Goal: Task Accomplishment & Management: Complete application form

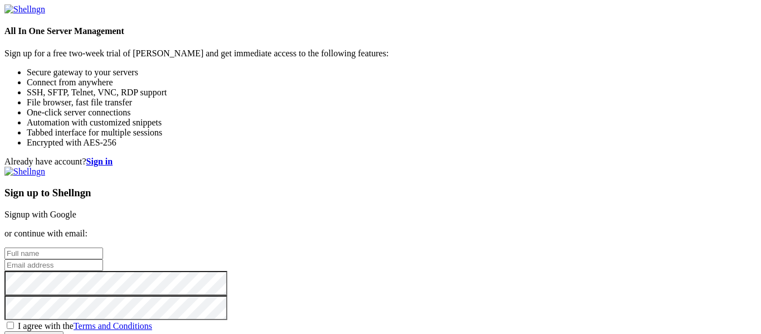
click at [103, 247] on input "text" at bounding box center [53, 253] width 99 height 12
type input "Franklin Josh"
type input "[EMAIL_ADDRESS][DOMAIN_NAME]"
click at [152, 321] on span "I agree with the Terms and Conditions" at bounding box center [85, 325] width 134 height 9
click at [14, 321] on input "I agree with the Terms and Conditions" at bounding box center [10, 324] width 7 height 7
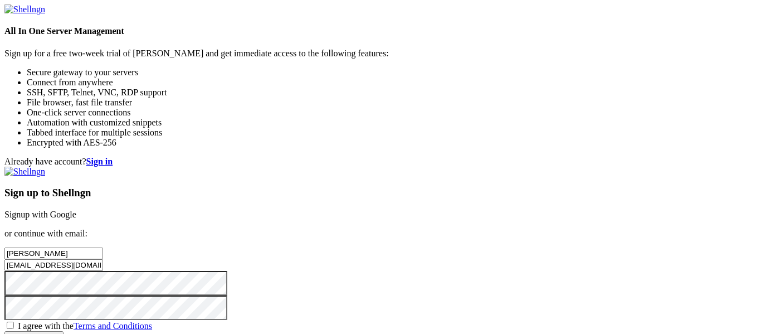
checkbox input "true"
click at [64, 331] on input "Create account" at bounding box center [33, 337] width 59 height 12
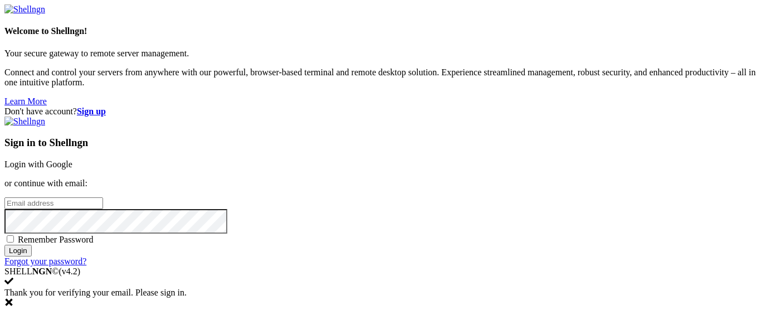
click at [103, 197] on input "email" at bounding box center [53, 203] width 99 height 12
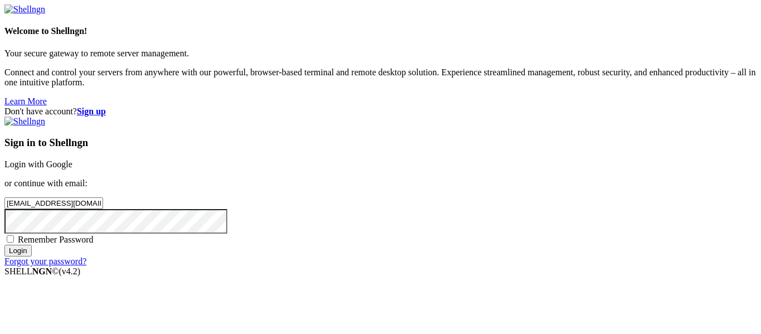
type input "[EMAIL_ADDRESS][DOMAIN_NAME]"
click at [4, 245] on input "Login" at bounding box center [17, 251] width 27 height 12
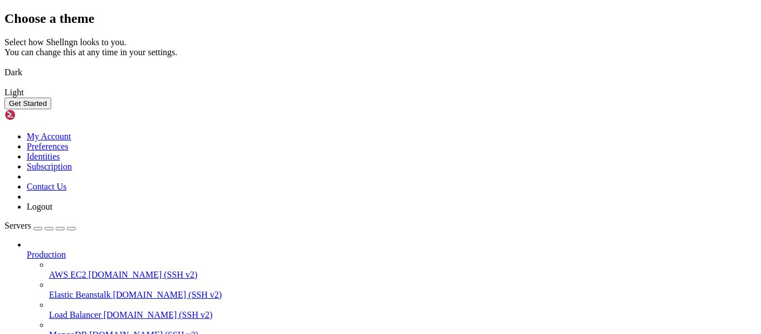
click at [4, 65] on img at bounding box center [4, 65] width 0 height 0
click at [51, 109] on button "Get Started" at bounding box center [27, 104] width 47 height 12
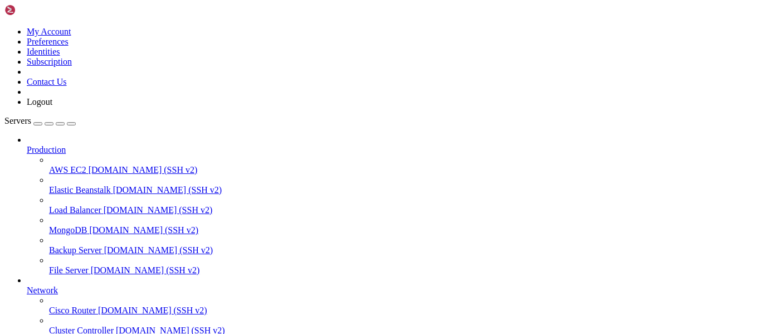
click at [38, 124] on div "button" at bounding box center [38, 124] width 0 height 0
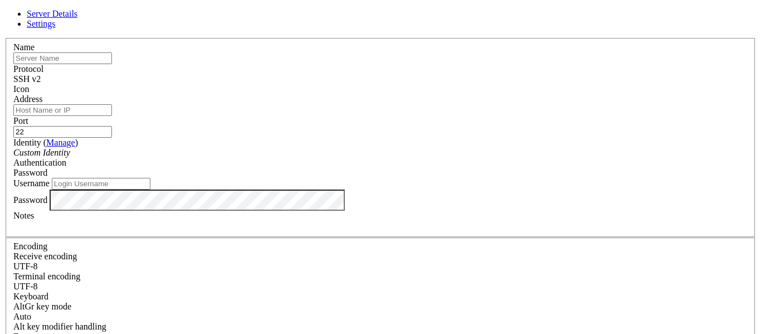
scroll to position [26, 0]
click at [445, 74] on div "SSH v2" at bounding box center [380, 79] width 734 height 10
